Goal: Information Seeking & Learning: Learn about a topic

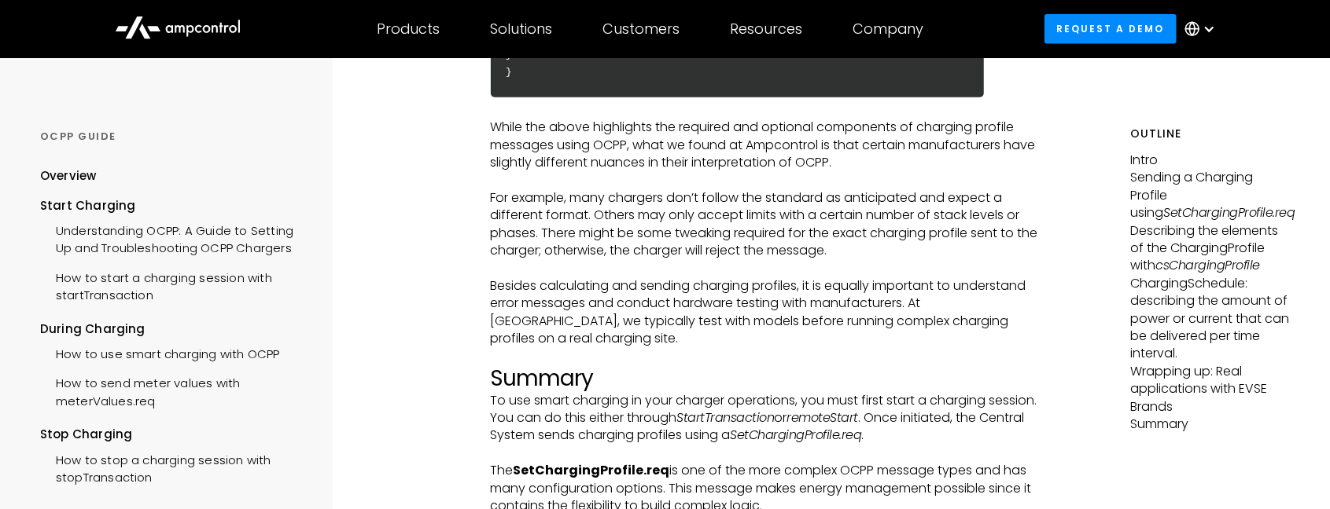
scroll to position [5304, 0]
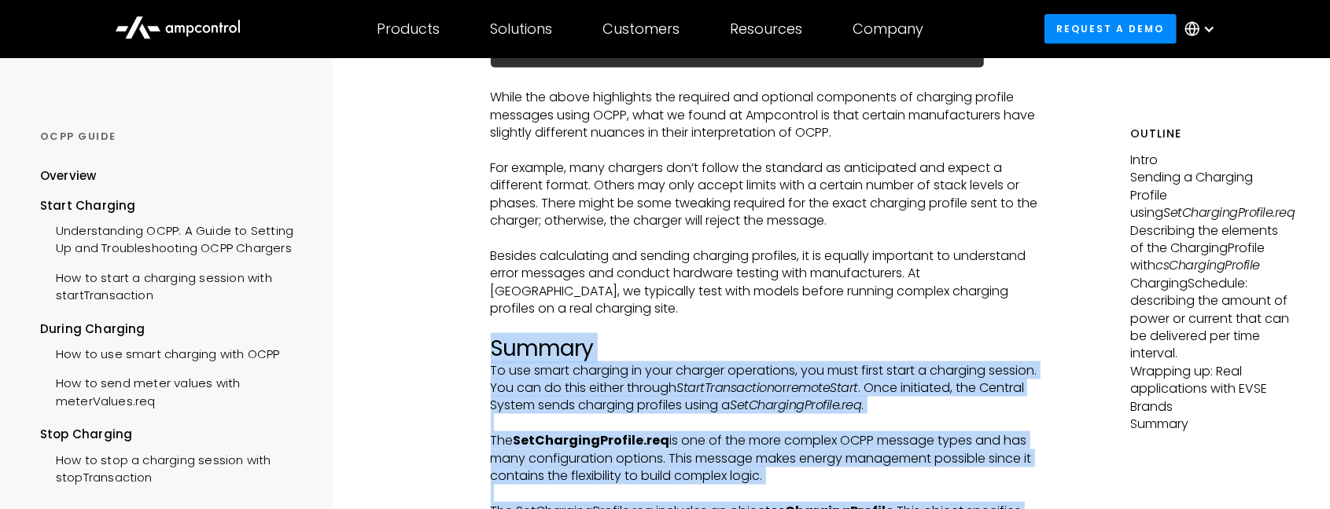
drag, startPoint x: 497, startPoint y: 212, endPoint x: 1013, endPoint y: 450, distance: 568.5
drag, startPoint x: 1013, startPoint y: 450, endPoint x: 1093, endPoint y: 338, distance: 137.0
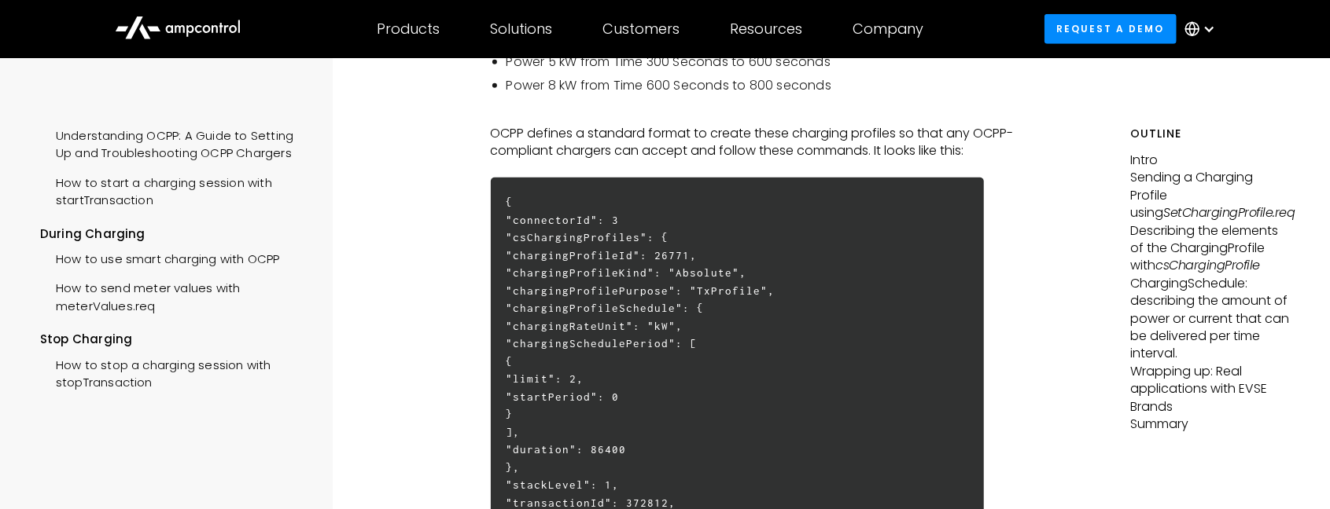
scroll to position [739, 0]
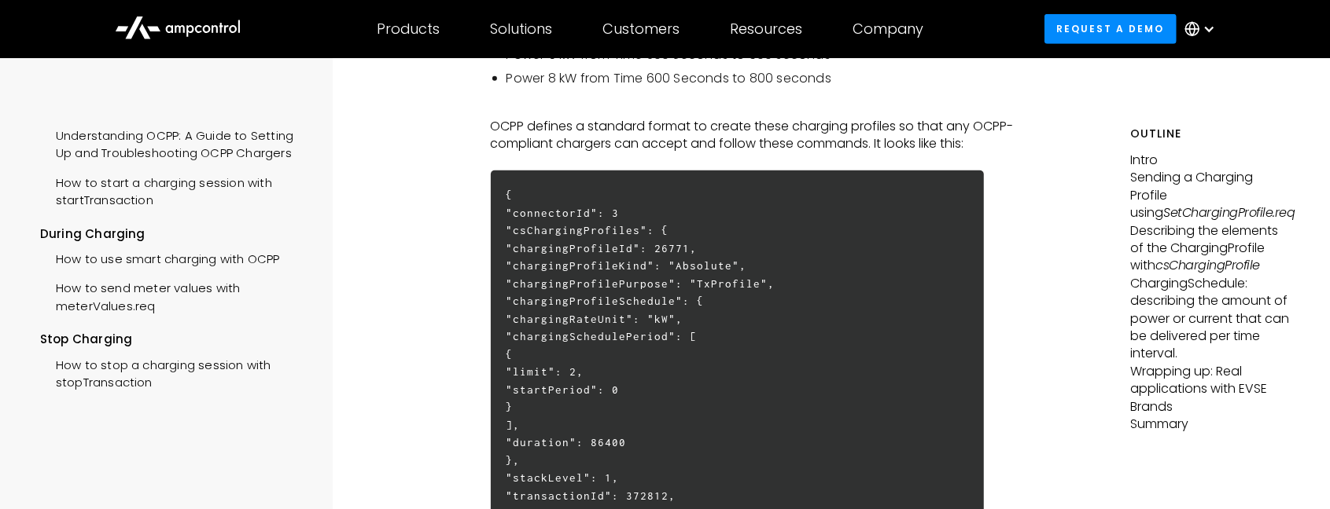
drag, startPoint x: 561, startPoint y: 197, endPoint x: 709, endPoint y: 201, distance: 148.7
click at [709, 201] on h6 "{ "connectorId": 3 "csChargingProfiles": { "chargingProfileId": 26771, "chargin…" at bounding box center [738, 381] width 494 height 421
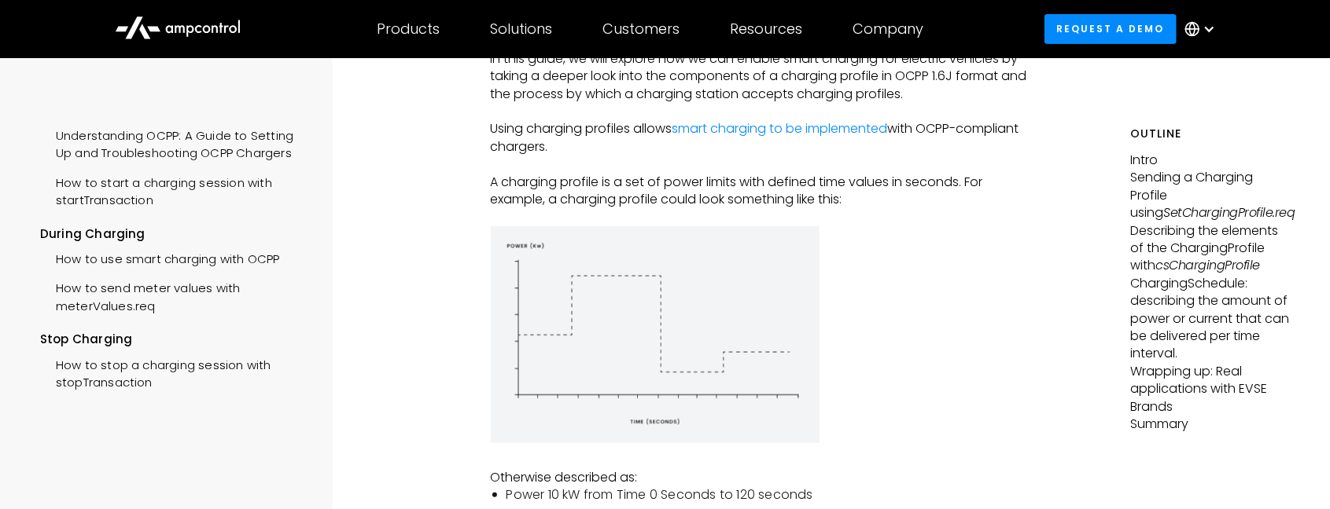
scroll to position [0, 0]
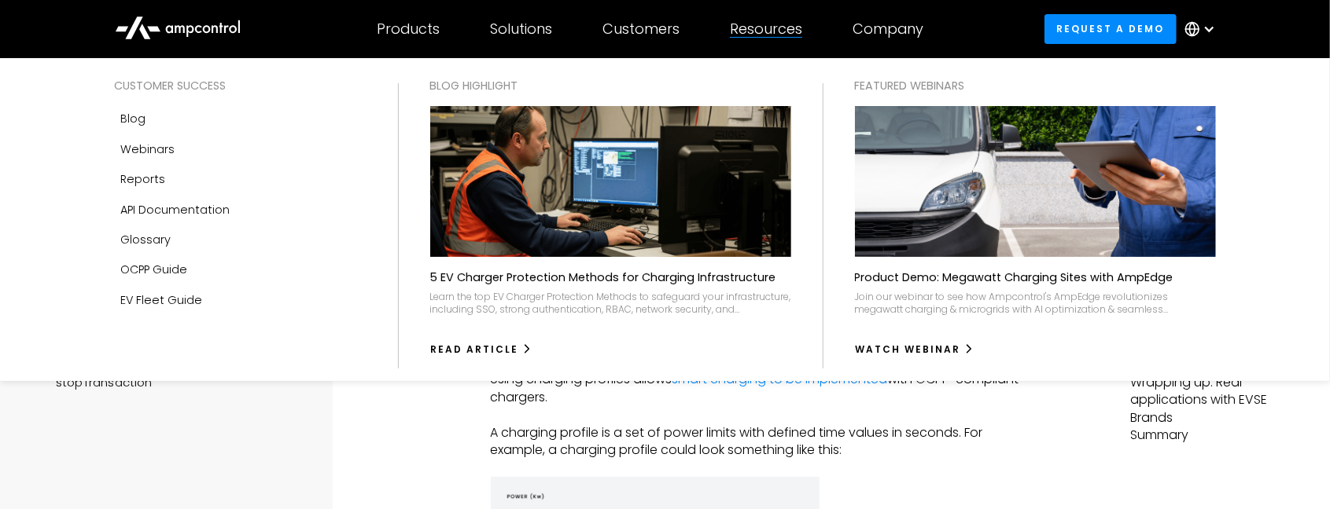
click at [785, 28] on div "Resources" at bounding box center [766, 28] width 72 height 17
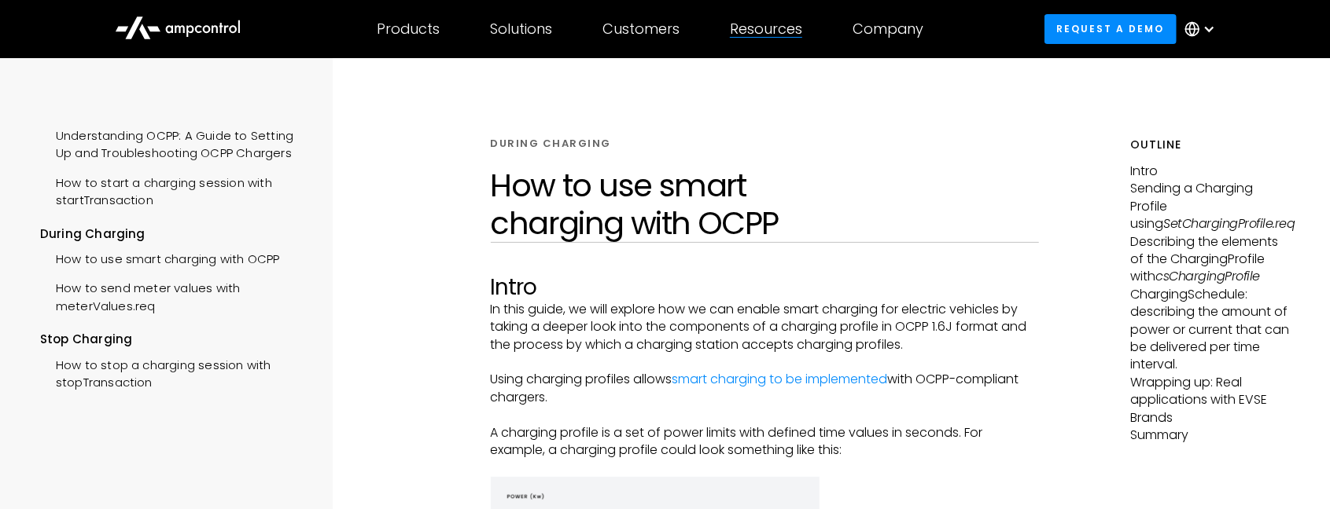
click at [782, 28] on div "Resources" at bounding box center [766, 28] width 72 height 17
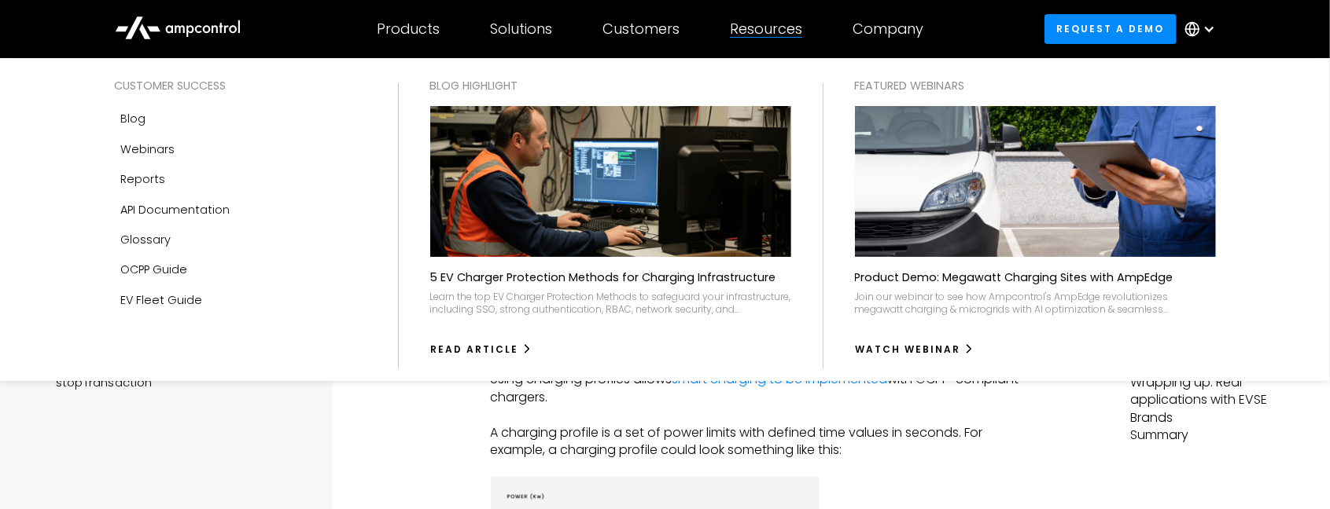
click at [782, 28] on div "Resources" at bounding box center [766, 28] width 72 height 17
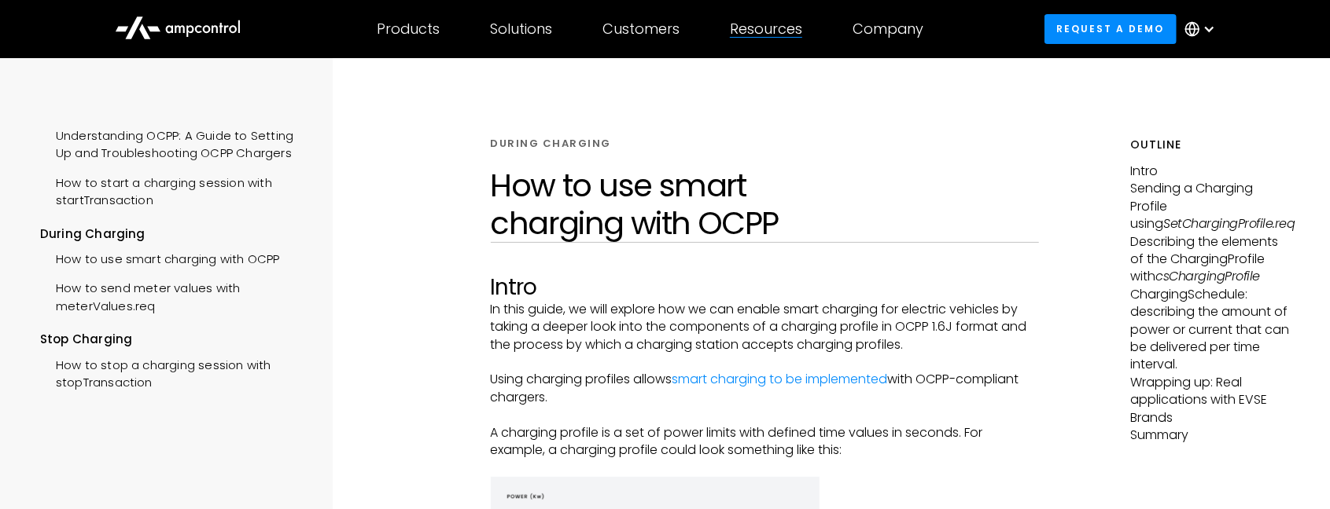
click at [782, 28] on div "Resources" at bounding box center [766, 28] width 72 height 17
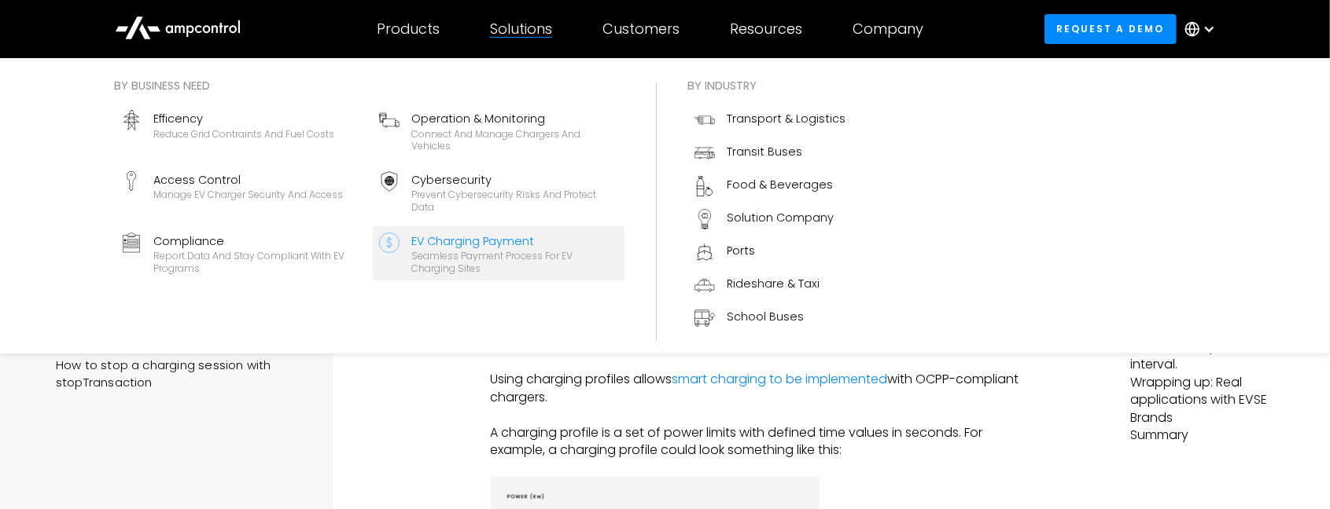
click at [490, 256] on div "Seamless Payment Process for EV Charging Sites" at bounding box center [515, 262] width 206 height 24
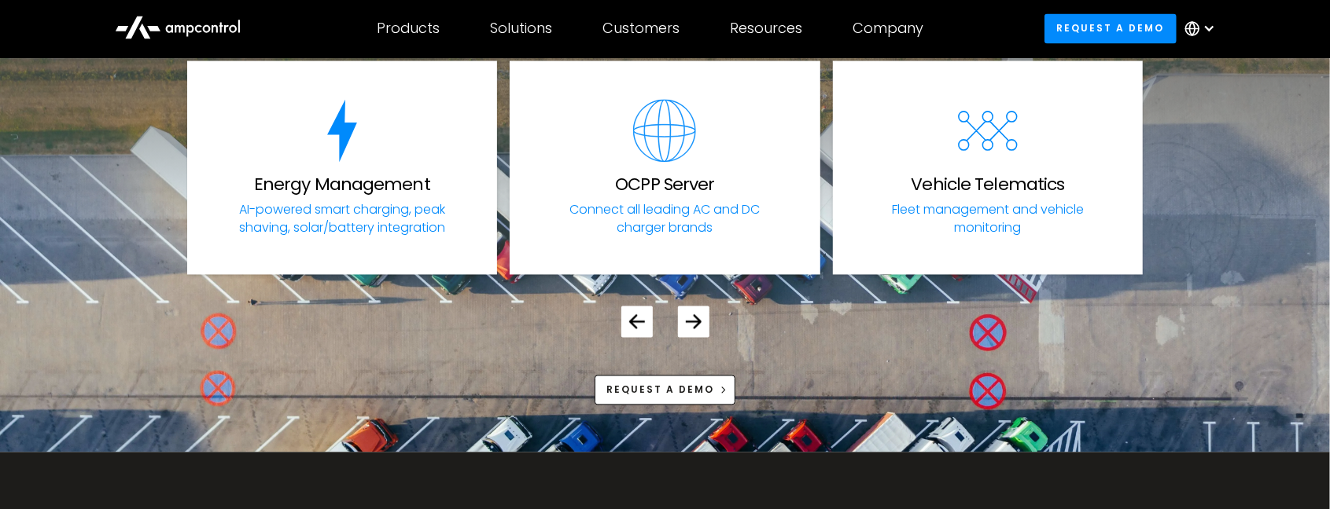
scroll to position [5818, 0]
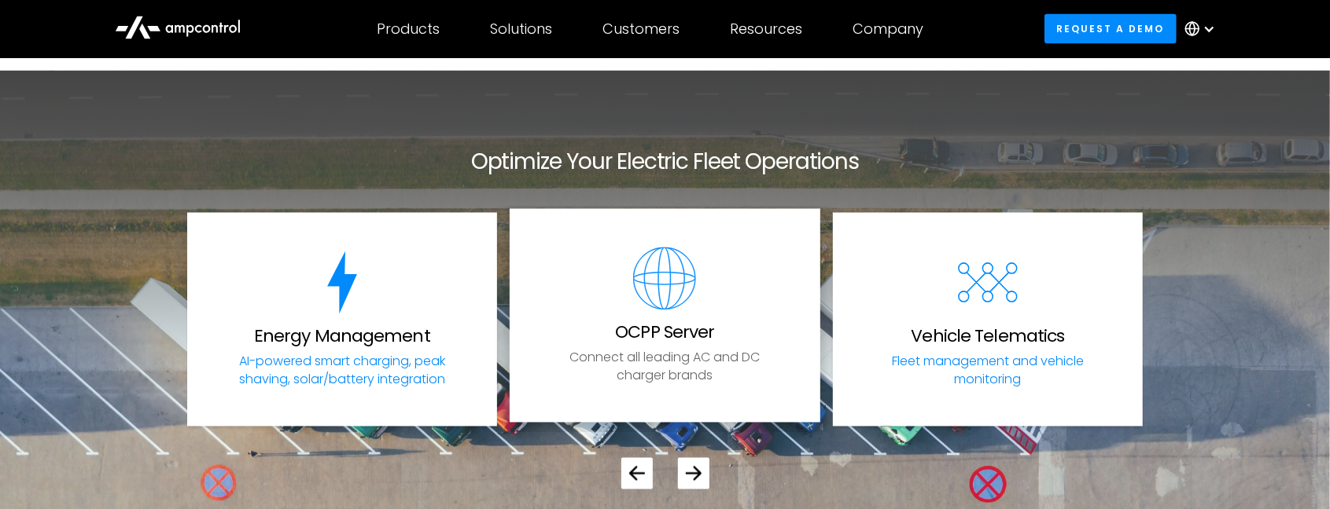
click at [663, 350] on p "Connect all leading AC and DC charger brands" at bounding box center [664, 367] width 241 height 35
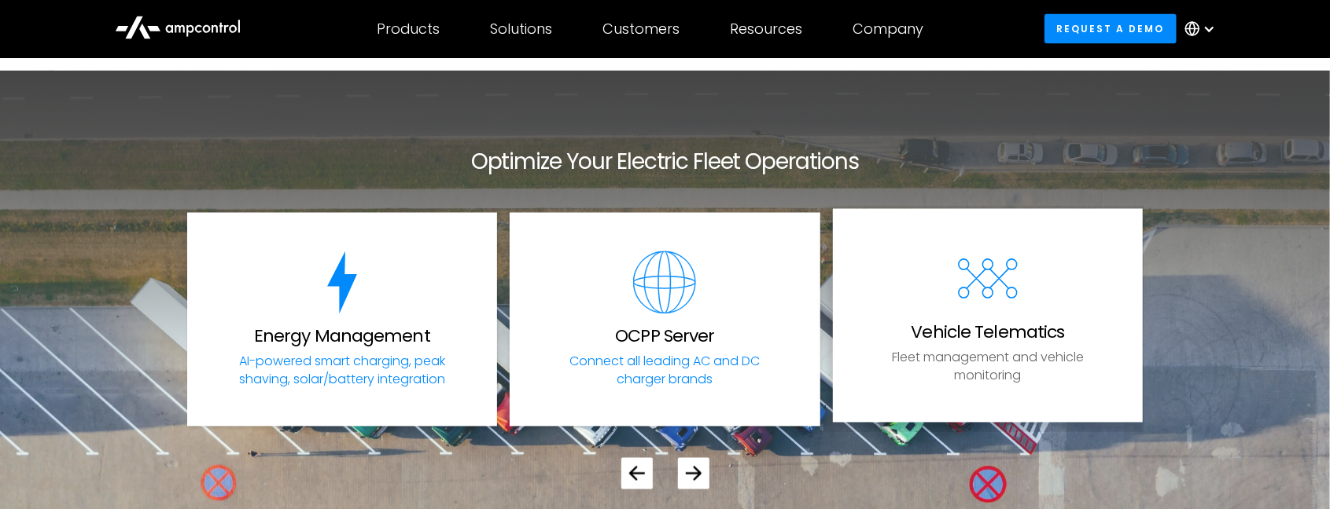
click at [1005, 341] on h3 "Vehicle Telematics" at bounding box center [987, 333] width 153 height 20
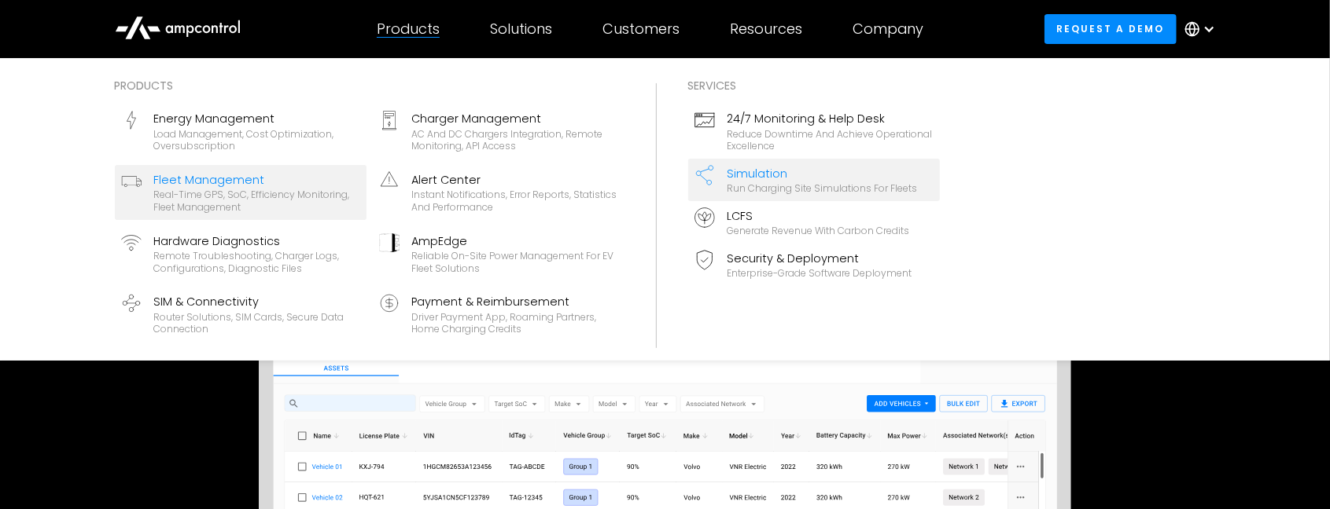
click at [748, 178] on div "Simulation" at bounding box center [822, 173] width 190 height 17
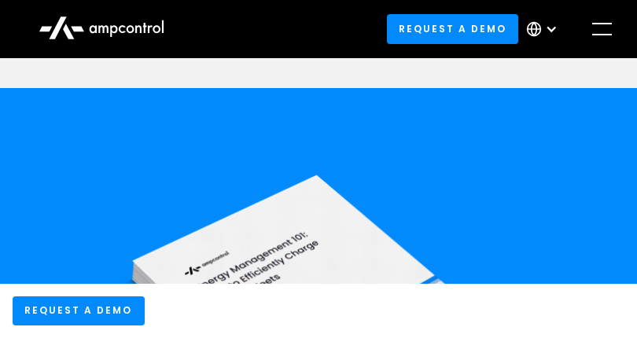
scroll to position [2830, 0]
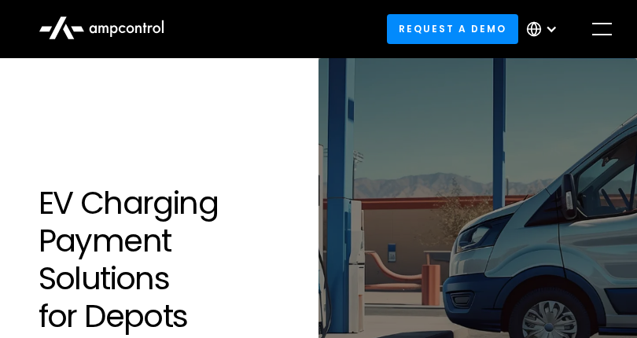
click at [610, 25] on div "menu" at bounding box center [601, 29] width 25 height 25
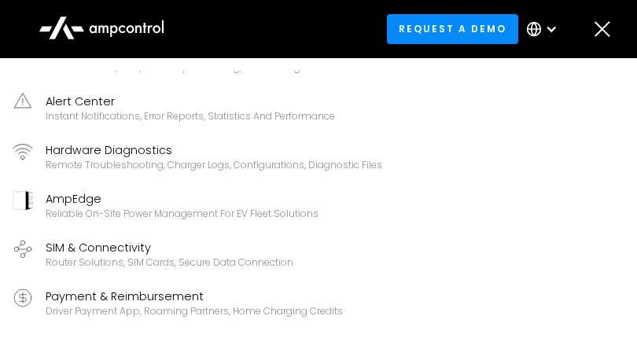
scroll to position [209, 0]
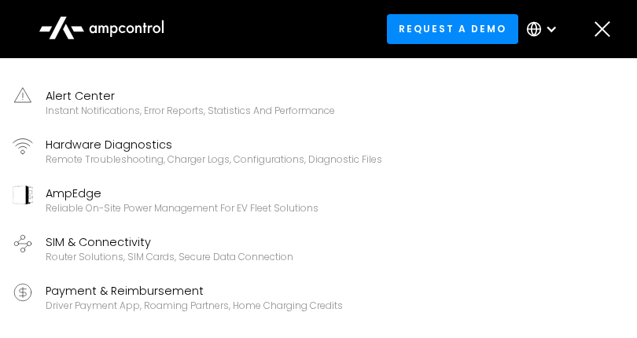
click at [100, 235] on div "SIM & Connectivity" at bounding box center [170, 242] width 248 height 17
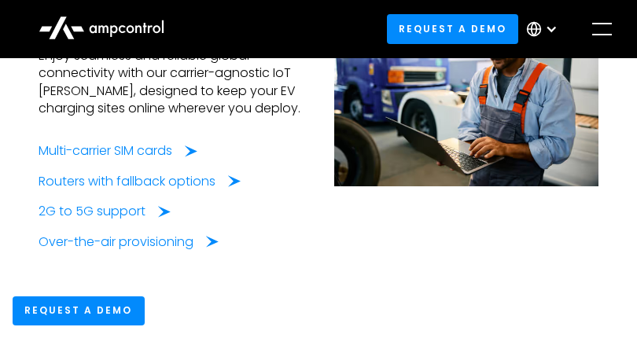
scroll to position [1075, 0]
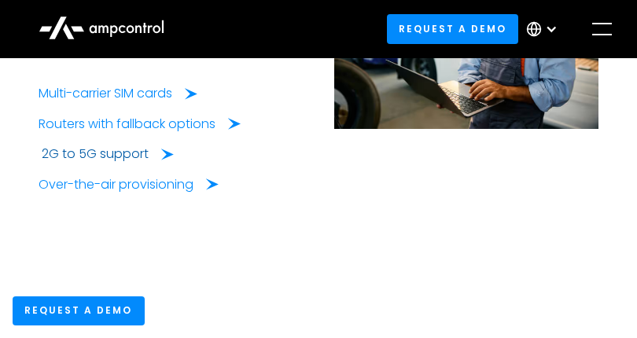
click at [153, 156] on div "2G to 5G support" at bounding box center [108, 153] width 132 height 17
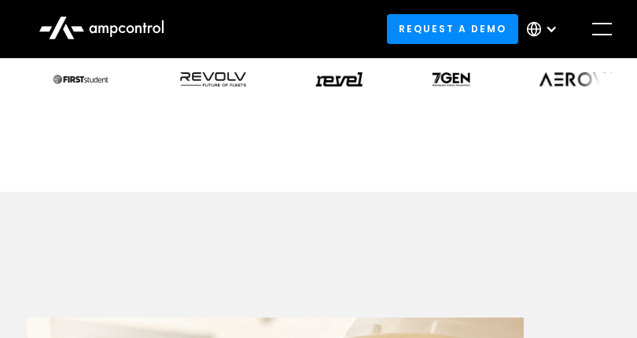
scroll to position [995, 0]
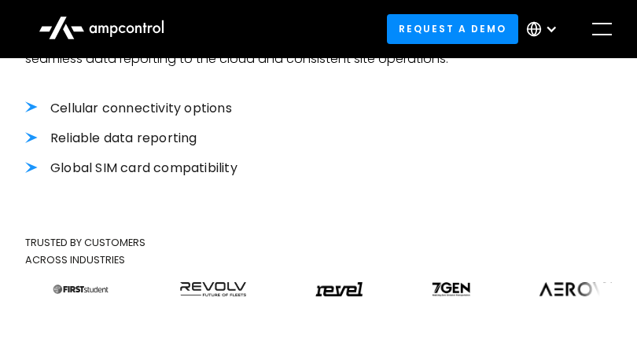
click at [31, 103] on li "Cellular connectivity options" at bounding box center [318, 108] width 587 height 17
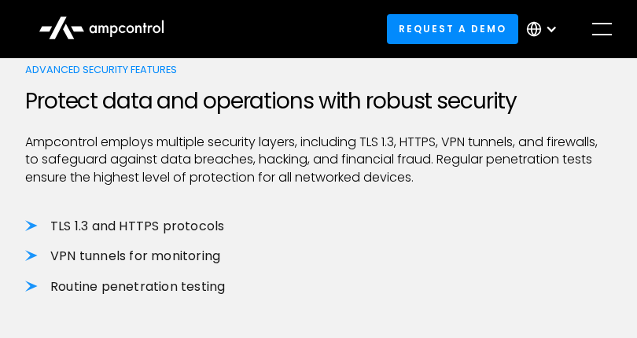
scroll to position [1834, 0]
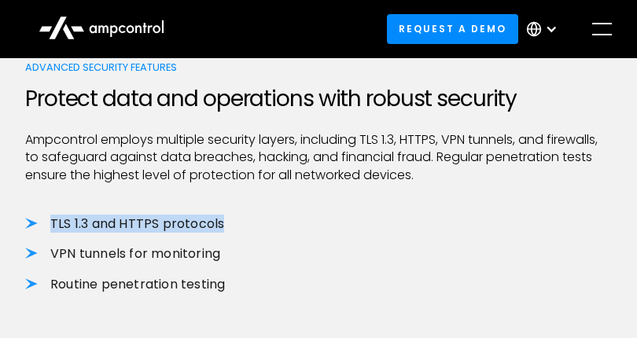
drag, startPoint x: 25, startPoint y: 220, endPoint x: 255, endPoint y: 219, distance: 229.6
click at [255, 219] on li "TLS 1.3 and HTTPS protocols" at bounding box center [318, 223] width 587 height 17
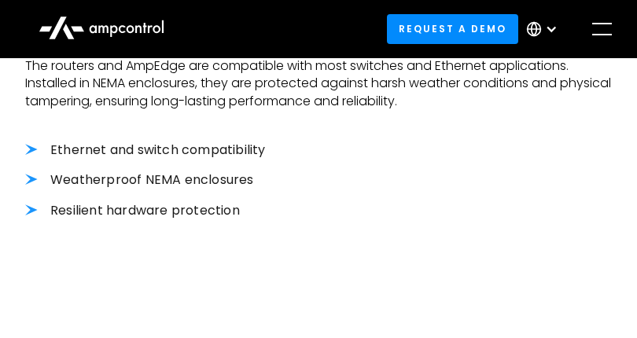
scroll to position [2778, 0]
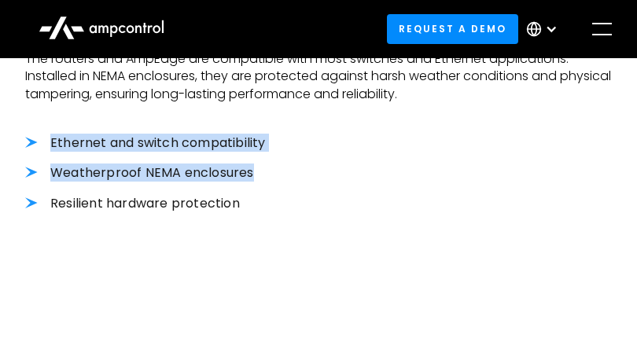
drag, startPoint x: 27, startPoint y: 137, endPoint x: 343, endPoint y: 171, distance: 318.0
click at [343, 171] on div "Ethernet and switch compatibility Weatherproof NEMA enclosures Resilient hardwa…" at bounding box center [318, 173] width 587 height 78
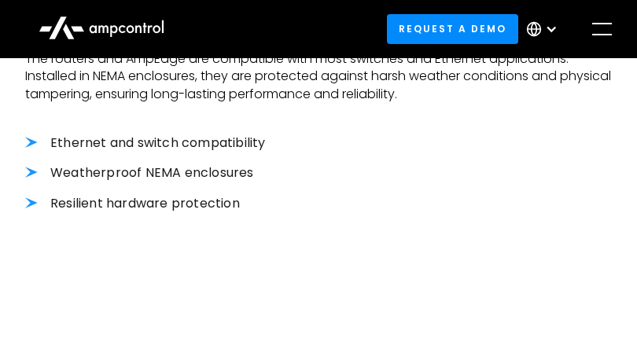
drag, startPoint x: 343, startPoint y: 171, endPoint x: 377, endPoint y: 232, distance: 69.7
click at [377, 232] on div at bounding box center [318, 227] width 587 height 31
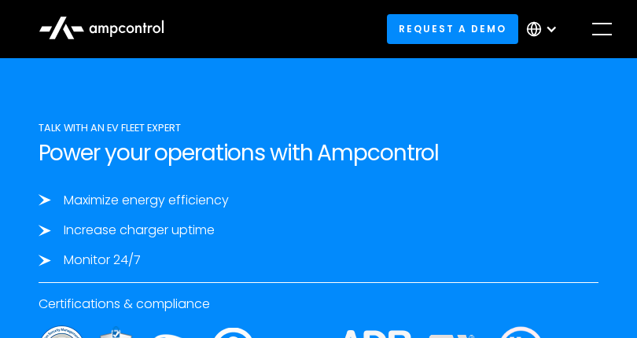
scroll to position [3669, 0]
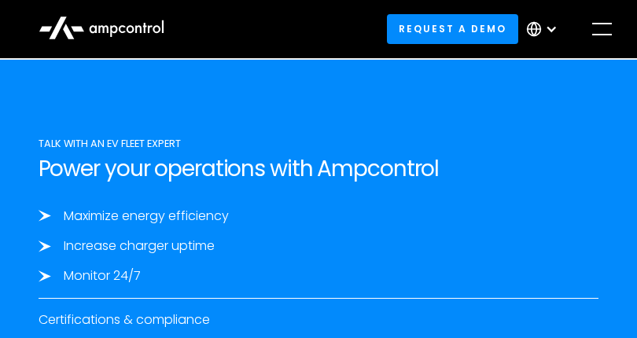
click at [280, 257] on div "Maximize energy efficiency Increase charger uptime Monitor 24/7" at bounding box center [319, 247] width 561 height 78
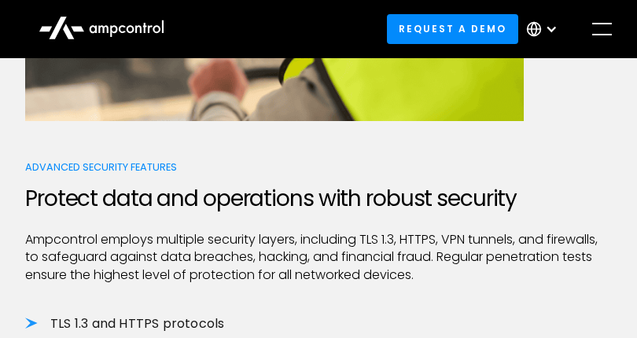
scroll to position [1782, 0]
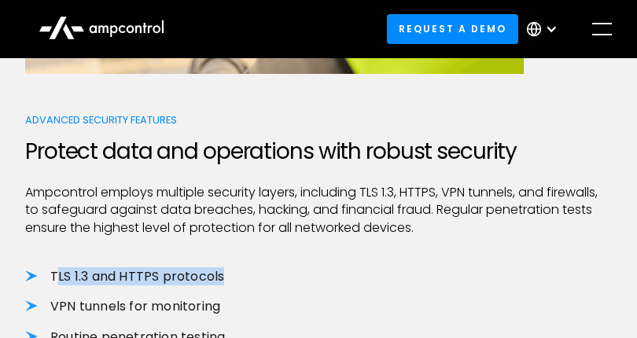
drag, startPoint x: 56, startPoint y: 275, endPoint x: 239, endPoint y: 274, distance: 183.2
click at [239, 274] on li "TLS 1.3 and HTTPS protocols" at bounding box center [318, 276] width 587 height 17
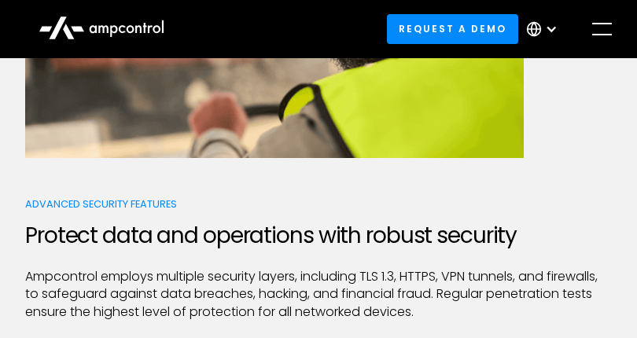
scroll to position [1677, 0]
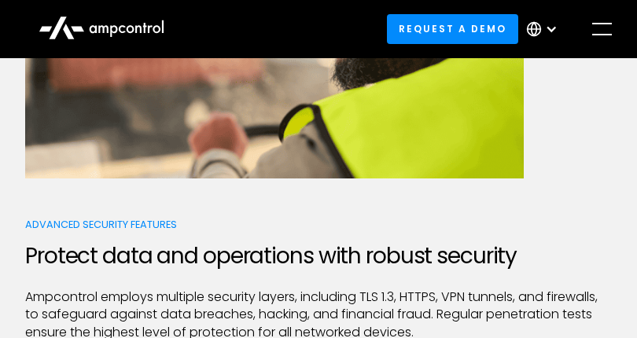
click at [552, 28] on div at bounding box center [551, 29] width 13 height 13
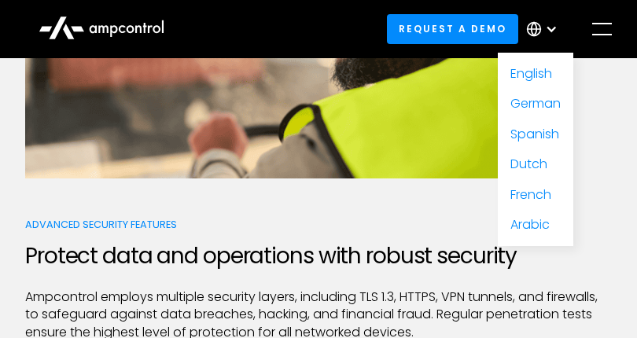
click at [552, 28] on div at bounding box center [551, 29] width 13 height 13
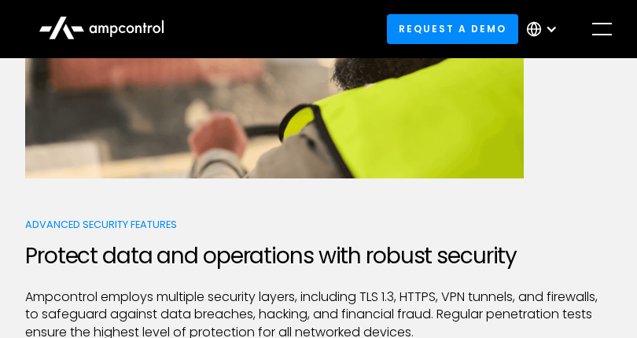
click at [552, 28] on div at bounding box center [551, 29] width 13 height 13
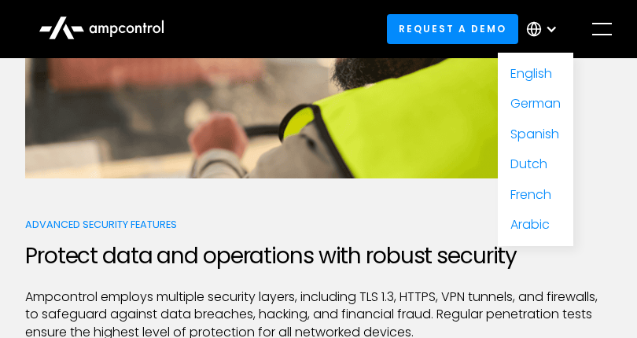
click at [552, 28] on div at bounding box center [551, 29] width 13 height 13
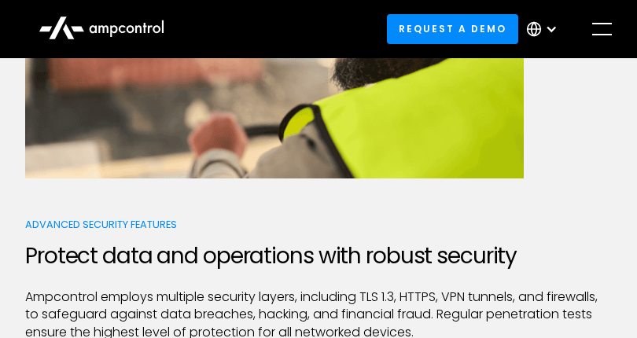
click at [552, 28] on div at bounding box center [551, 29] width 13 height 13
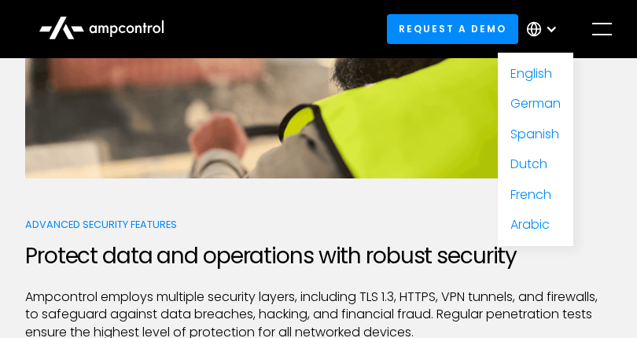
click at [552, 28] on div at bounding box center [551, 29] width 13 height 13
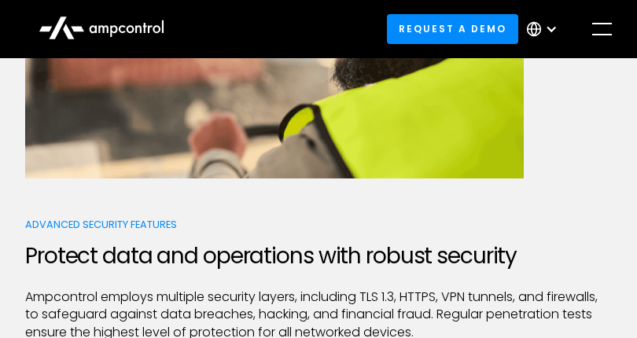
click at [552, 28] on div at bounding box center [551, 29] width 13 height 13
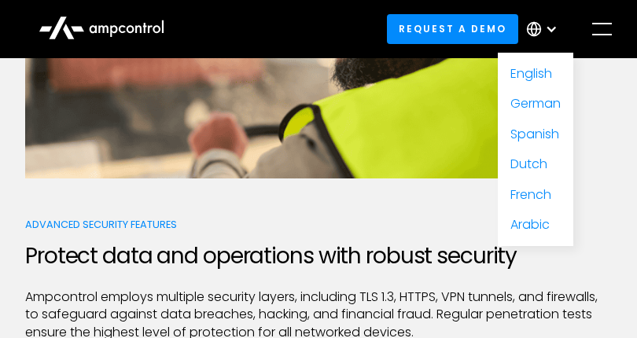
click at [574, 27] on div "Request a demo English German Spanish Dutch French Arabic" at bounding box center [501, 29] width 228 height 47
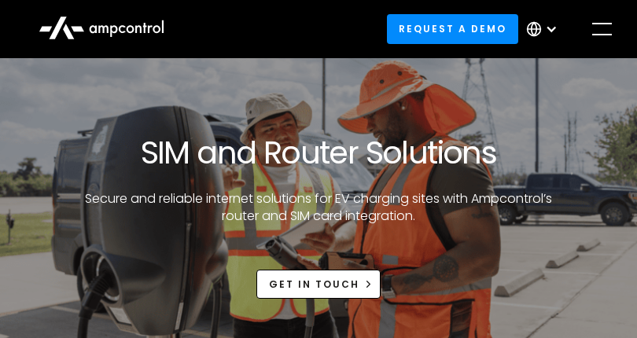
scroll to position [52, 0]
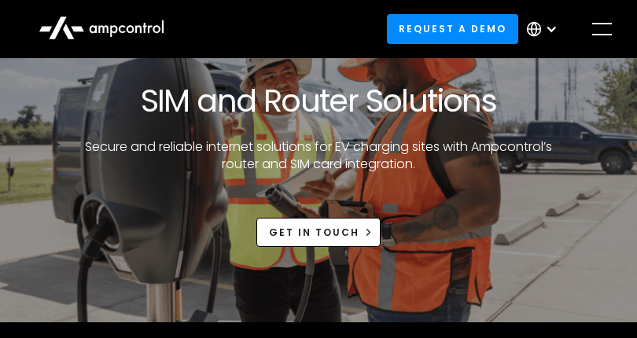
click at [555, 30] on div at bounding box center [551, 29] width 13 height 13
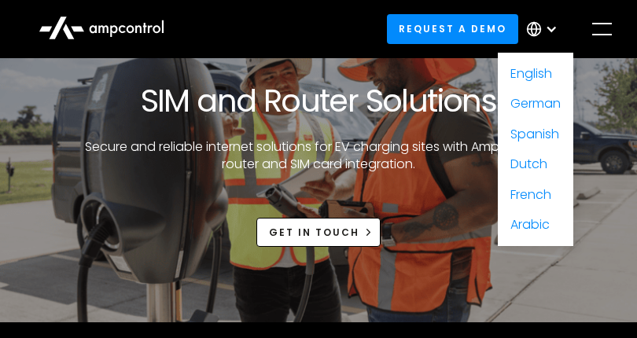
click at [555, 30] on div at bounding box center [551, 29] width 13 height 13
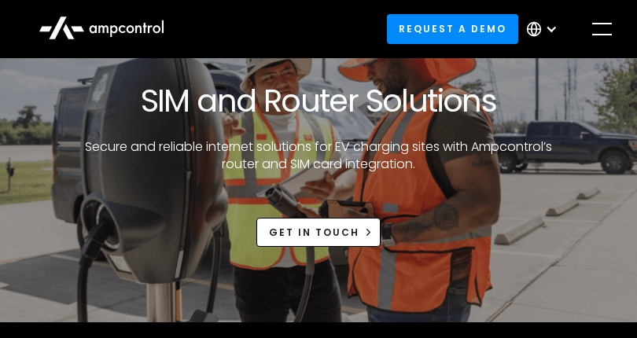
click at [601, 29] on div "menu" at bounding box center [601, 29] width 25 height 25
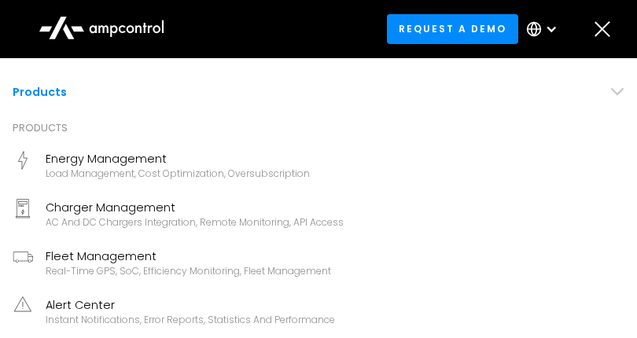
click at [610, 90] on icon at bounding box center [617, 92] width 14 height 14
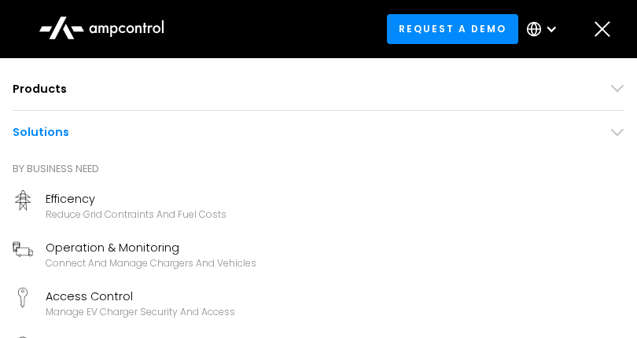
scroll to position [0, 0]
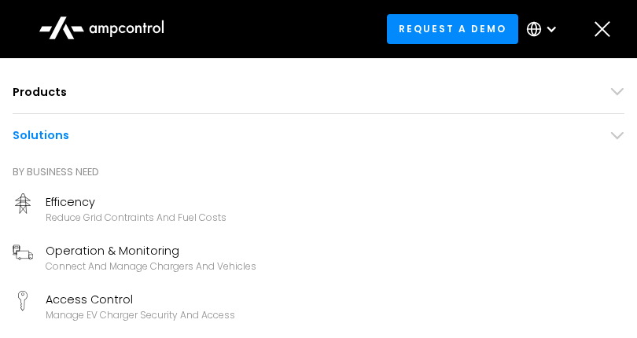
click at [76, 201] on div "Efficency" at bounding box center [136, 201] width 181 height 17
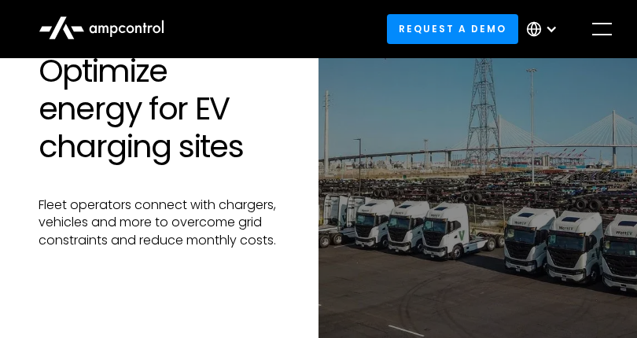
scroll to position [157, 0]
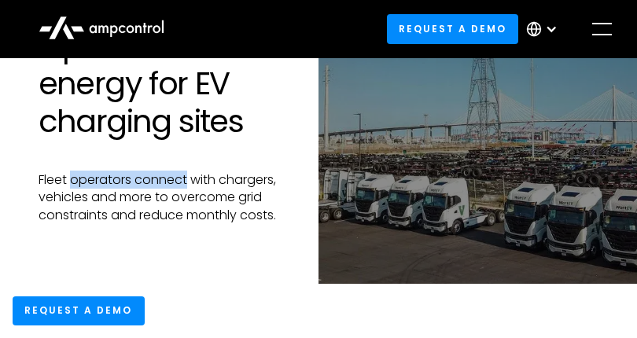
drag, startPoint x: 71, startPoint y: 182, endPoint x: 187, endPoint y: 181, distance: 116.4
click at [187, 181] on p "Fleet operators connect with chargers, vehicles and more to overcome grid const…" at bounding box center [171, 197] width 264 height 53
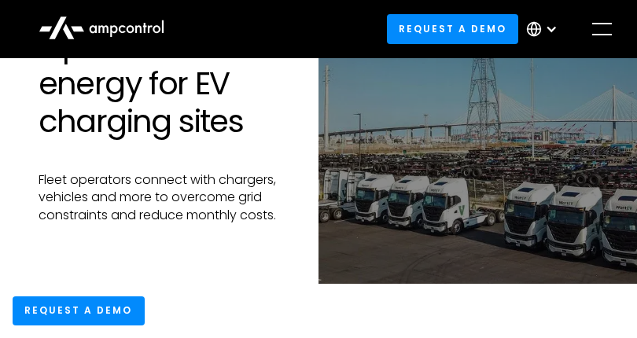
drag, startPoint x: 187, startPoint y: 181, endPoint x: 289, endPoint y: 186, distance: 101.6
click at [289, 186] on p "Fleet operators connect with chargers, vehicles and more to overcome grid const…" at bounding box center [171, 197] width 264 height 53
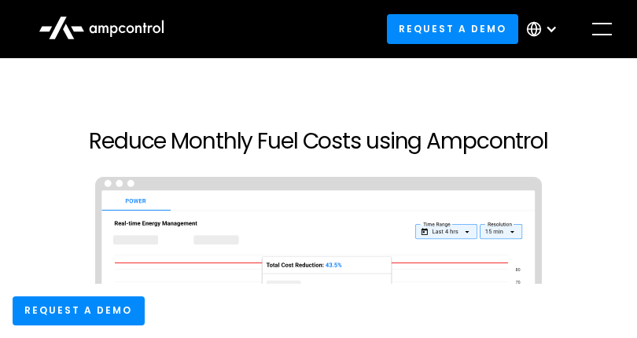
scroll to position [629, 0]
